Goal: Task Accomplishment & Management: Use online tool/utility

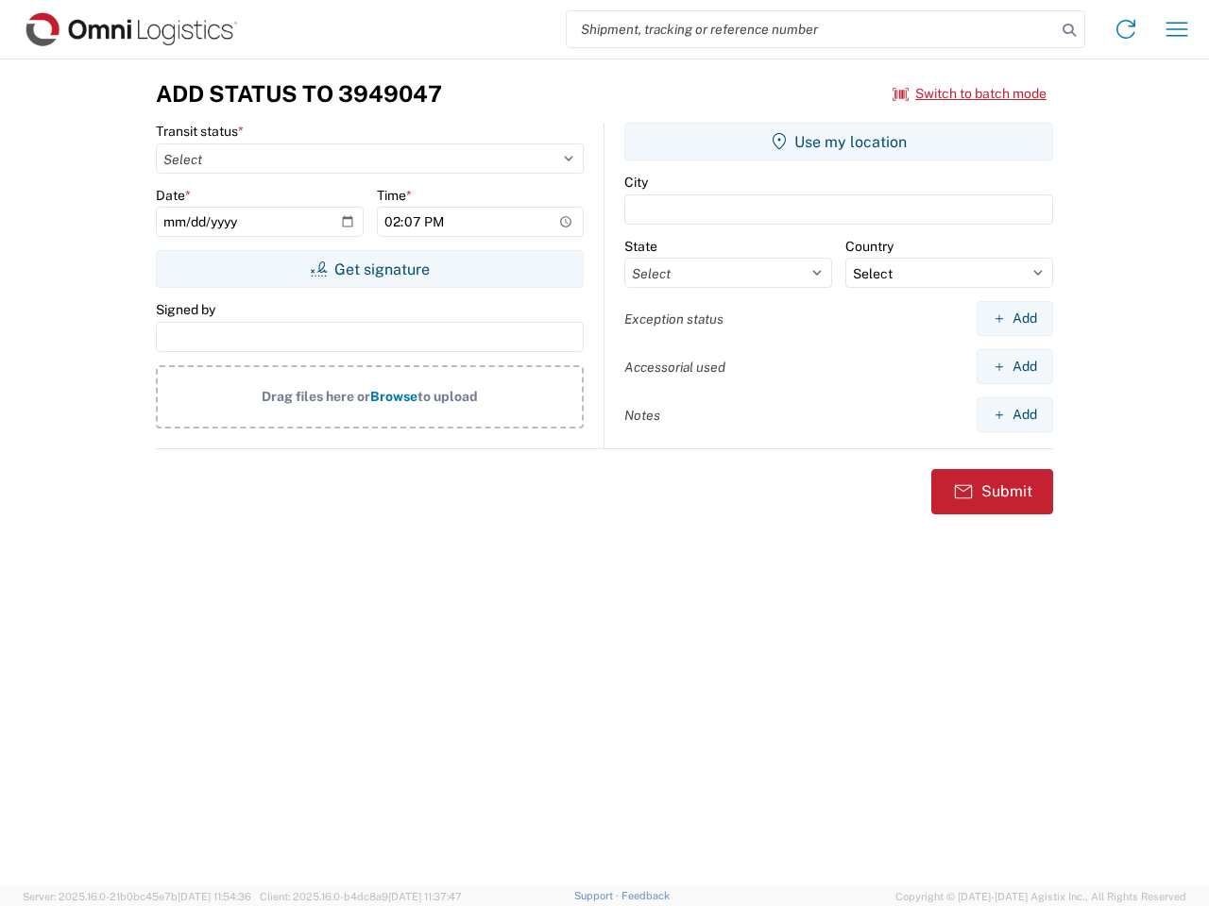
click at [811, 29] on input "search" at bounding box center [811, 29] width 489 height 36
click at [1069, 30] on icon at bounding box center [1069, 30] width 26 height 26
click at [1126, 29] on icon at bounding box center [1125, 29] width 30 height 30
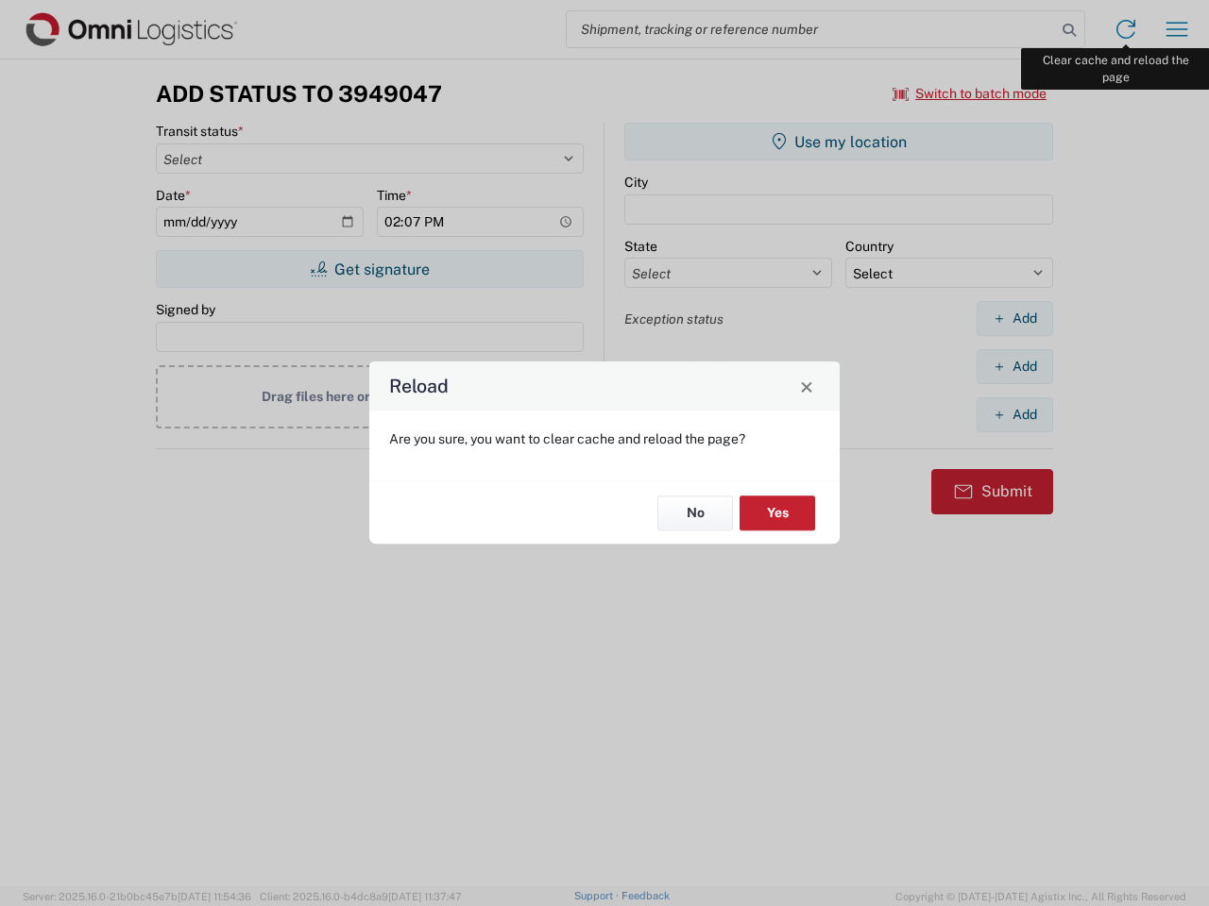
click at [1177, 29] on div "Reload Are you sure, you want to clear cache and reload the page? No Yes" at bounding box center [604, 453] width 1209 height 906
click at [970, 93] on div "Reload Are you sure, you want to clear cache and reload the page? No Yes" at bounding box center [604, 453] width 1209 height 906
click at [369, 269] on div "Reload Are you sure, you want to clear cache and reload the page? No Yes" at bounding box center [604, 453] width 1209 height 906
click at [838, 142] on div "Reload Are you sure, you want to clear cache and reload the page? No Yes" at bounding box center [604, 453] width 1209 height 906
click at [1014, 318] on div "Reload Are you sure, you want to clear cache and reload the page? No Yes" at bounding box center [604, 453] width 1209 height 906
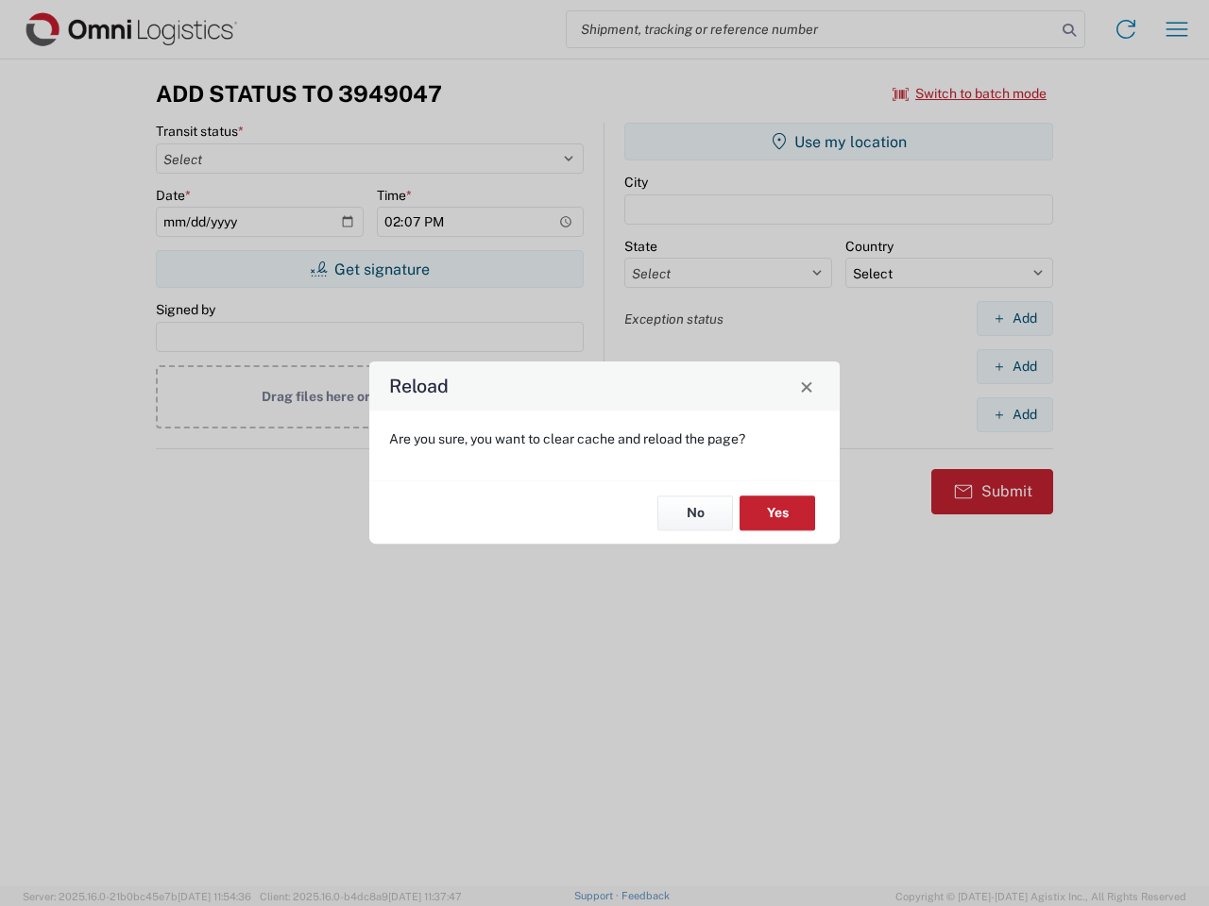
click at [1014, 366] on div "Reload Are you sure, you want to clear cache and reload the page? No Yes" at bounding box center [604, 453] width 1209 height 906
click at [1014, 415] on div "Reload Are you sure, you want to clear cache and reload the page? No Yes" at bounding box center [604, 453] width 1209 height 906
